Goal: Task Accomplishment & Management: Use online tool/utility

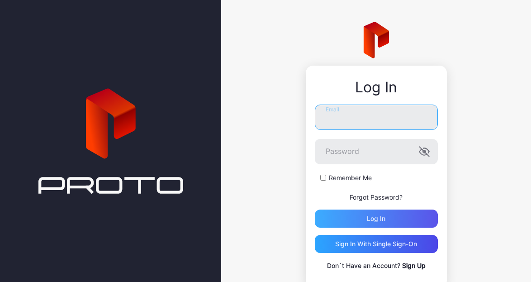
type input "**********"
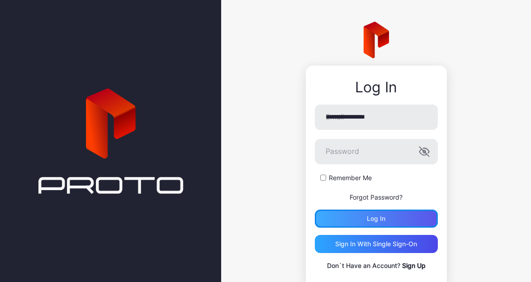
click at [377, 215] on div "Log in" at bounding box center [376, 218] width 19 height 7
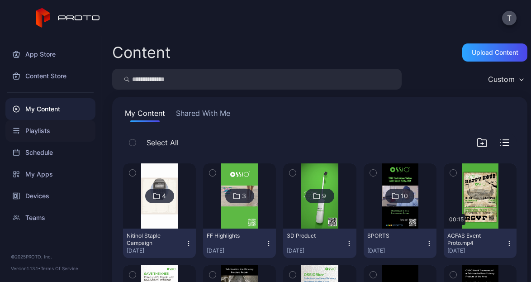
click at [41, 127] on div "Playlists" at bounding box center [50, 131] width 90 height 22
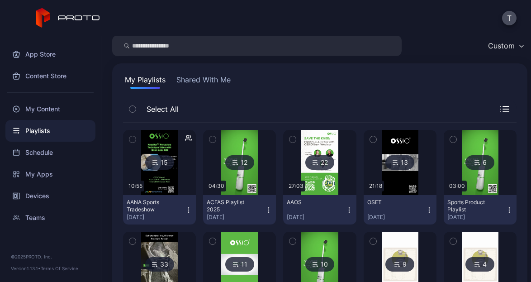
scroll to position [33, 0]
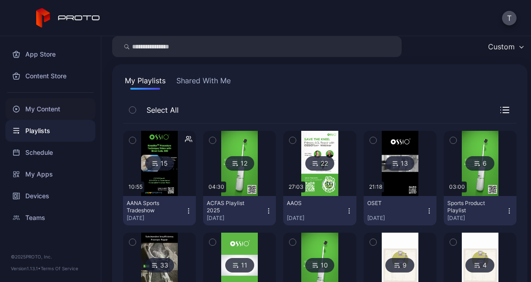
click at [32, 106] on div "My Content" at bounding box center [50, 109] width 90 height 22
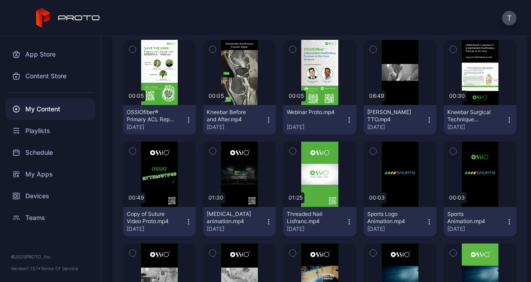
scroll to position [226, 0]
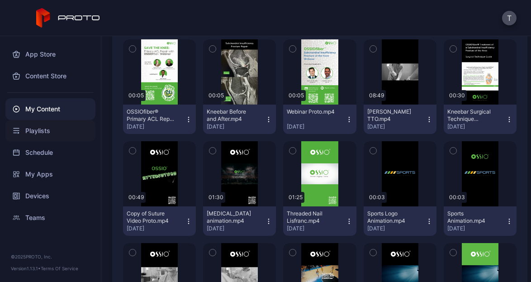
click at [43, 128] on div "Playlists" at bounding box center [50, 131] width 90 height 22
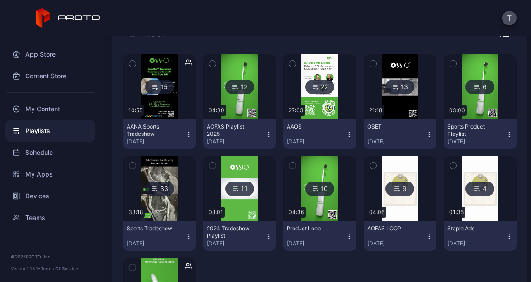
scroll to position [109, 0]
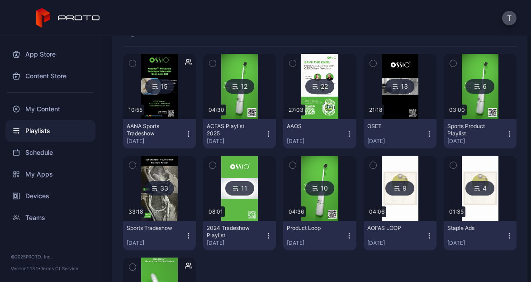
click at [161, 201] on img at bounding box center [159, 188] width 37 height 65
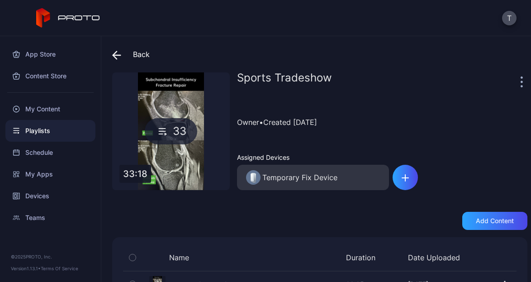
click at [114, 52] on icon at bounding box center [115, 55] width 4 height 8
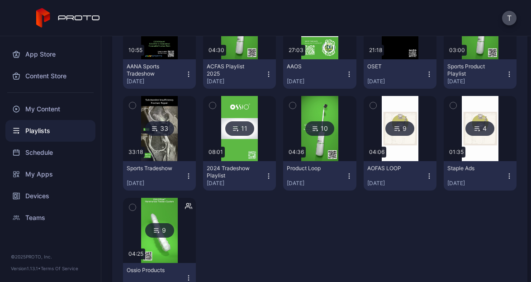
scroll to position [169, 0]
click at [157, 129] on div "33" at bounding box center [159, 128] width 29 height 14
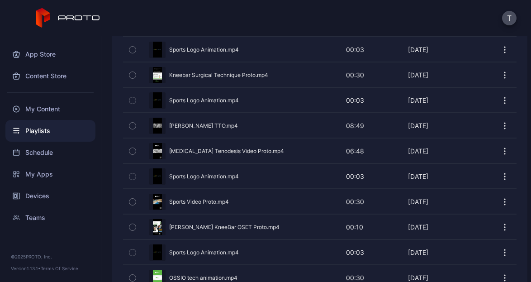
scroll to position [260, 0]
click at [500, 222] on icon "button" at bounding box center [504, 226] width 9 height 9
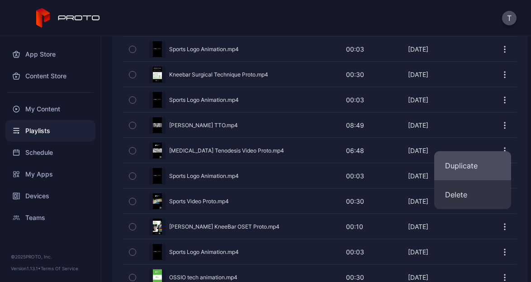
click at [468, 162] on button "Duplicate" at bounding box center [472, 165] width 77 height 29
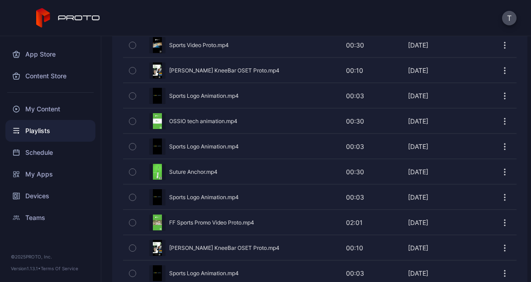
scroll to position [0, 0]
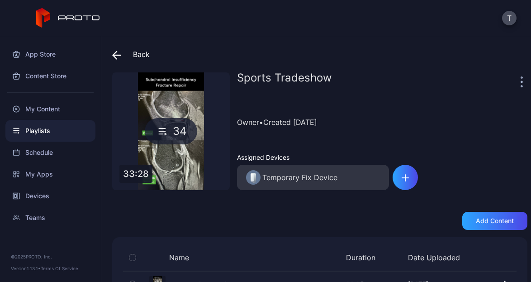
click at [122, 53] on span at bounding box center [119, 54] width 14 height 16
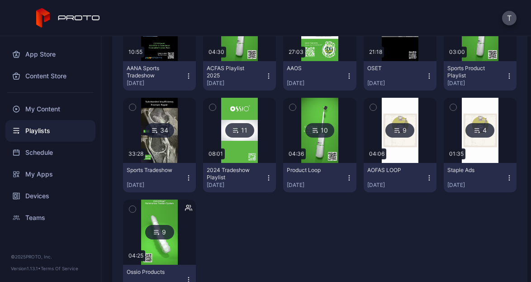
scroll to position [166, 0]
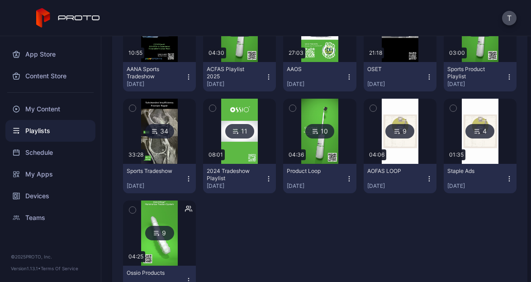
click at [157, 146] on img at bounding box center [159, 131] width 37 height 65
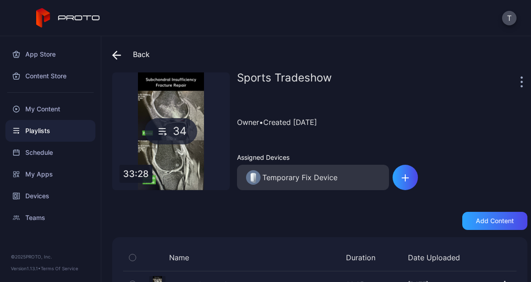
click at [5, 47] on div "App Store Content Store My Content Playlists Schedule My Apps Devices Teams" at bounding box center [50, 132] width 101 height 192
